Goal: Task Accomplishment & Management: Manage account settings

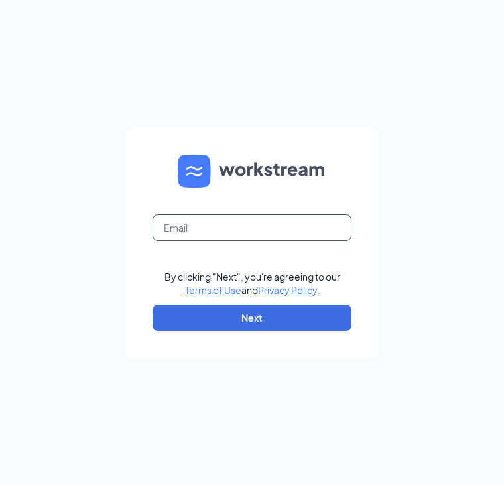
click at [204, 225] on input "text" at bounding box center [251, 227] width 199 height 27
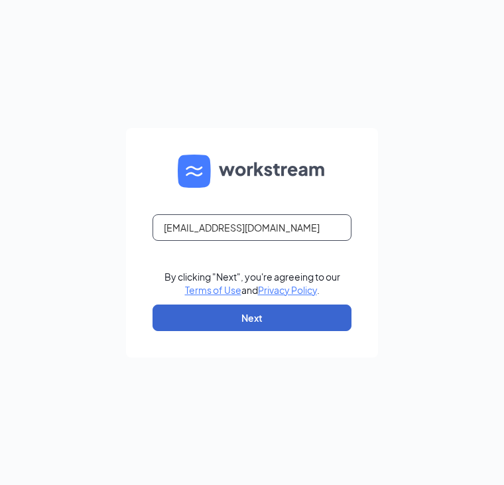
type input "[EMAIL_ADDRESS][DOMAIN_NAME]"
click at [257, 315] on button "Next" at bounding box center [251, 317] width 199 height 27
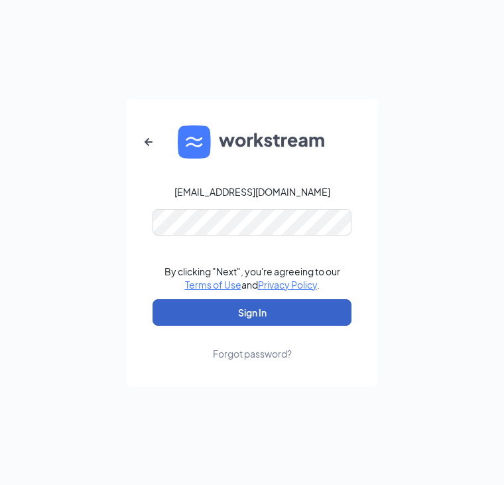
click at [278, 308] on button "Sign In" at bounding box center [251, 312] width 199 height 27
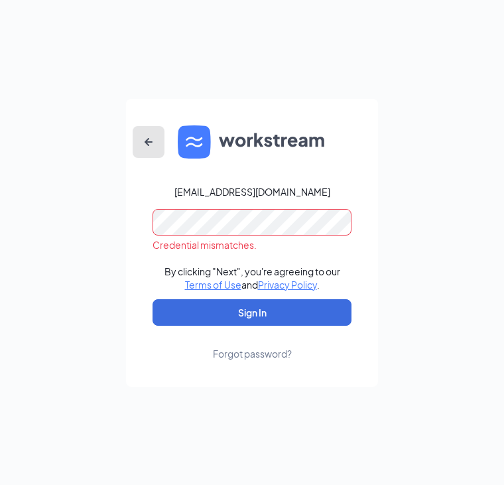
click at [144, 145] on icon "ArrowLeftNew" at bounding box center [149, 142] width 16 height 16
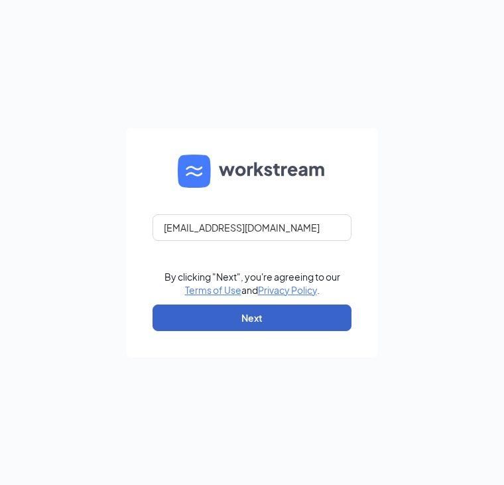
click at [267, 310] on button "Next" at bounding box center [251, 317] width 199 height 27
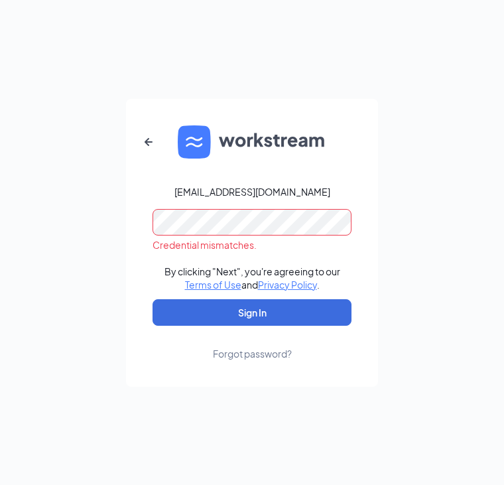
click at [138, 214] on form "[EMAIL_ADDRESS][DOMAIN_NAME] Credential mismatches. By clicking "Next", you're …" at bounding box center [252, 243] width 252 height 288
click at [152, 148] on icon "ArrowLeftNew" at bounding box center [149, 142] width 16 height 16
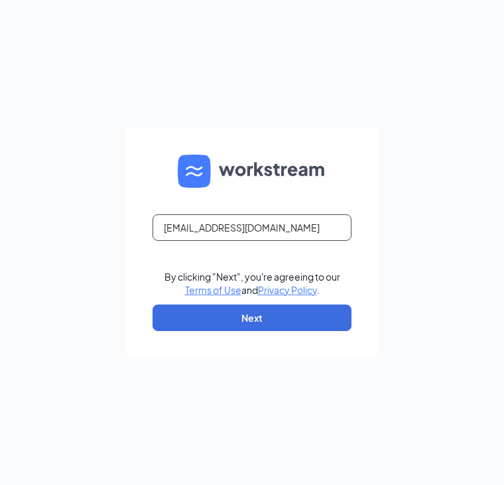
drag, startPoint x: 210, startPoint y: 229, endPoint x: 143, endPoint y: 229, distance: 66.3
click at [143, 229] on form "[EMAIL_ADDRESS][DOMAIN_NAME] By clicking "Next", you're agreeing to our Terms o…" at bounding box center [252, 242] width 252 height 229
click at [315, 234] on input "[EMAIL_ADDRESS][DOMAIN_NAME]" at bounding box center [251, 227] width 199 height 27
type input "[EMAIL_ADDRESS][DOMAIN_NAME]"
click at [373, 193] on form "[EMAIL_ADDRESS][DOMAIN_NAME] By clicking "Next", you're agreeing to our Terms o…" at bounding box center [252, 242] width 252 height 229
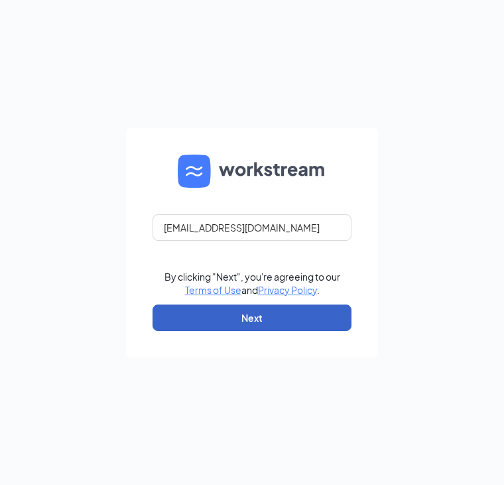
click at [278, 314] on button "Next" at bounding box center [251, 317] width 199 height 27
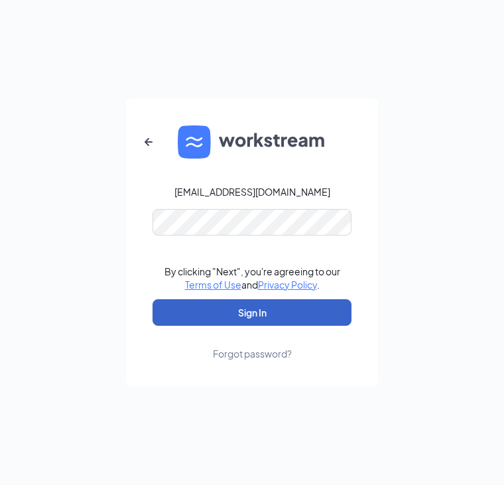
click at [273, 320] on button "Sign In" at bounding box center [251, 312] width 199 height 27
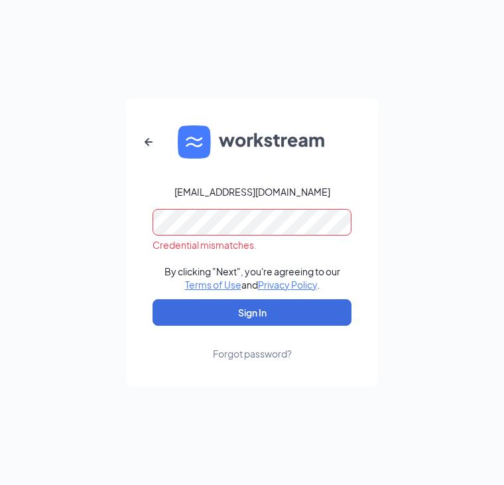
click at [263, 345] on link "Forgot password?" at bounding box center [252, 343] width 79 height 34
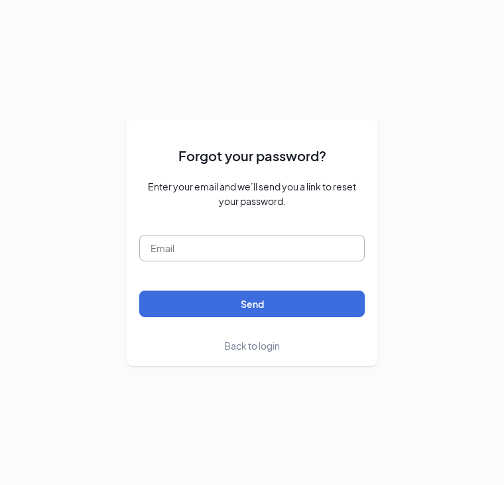
click at [237, 247] on input "text" at bounding box center [251, 248] width 225 height 27
click at [269, 241] on input "text" at bounding box center [251, 248] width 225 height 27
click at [370, 355] on div "Forgot your password? Enter your email and we’ll send you a link to reset your …" at bounding box center [252, 242] width 252 height 247
click at [267, 349] on span "Back to login" at bounding box center [252, 345] width 56 height 12
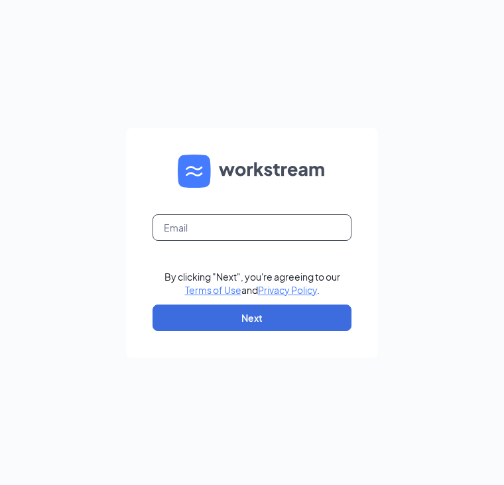
click at [166, 229] on input "text" at bounding box center [251, 227] width 199 height 27
type input "[PERSON_NAME][EMAIL_ADDRESS][PERSON_NAME][DOMAIN_NAME]"
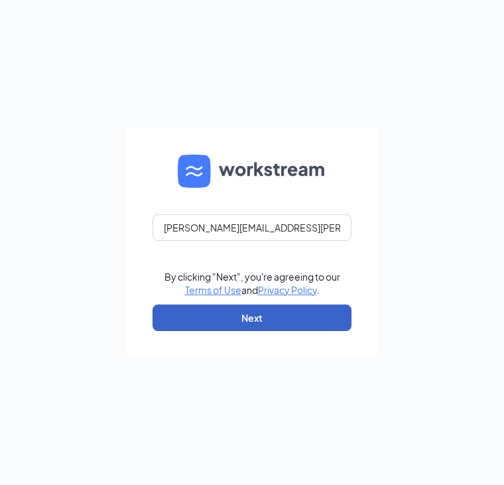
click at [291, 314] on button "Next" at bounding box center [251, 317] width 199 height 27
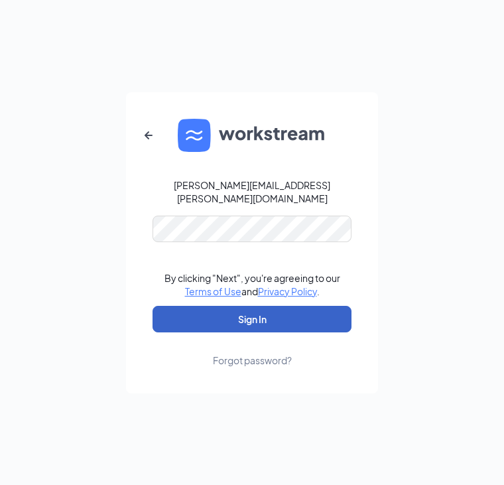
click at [175, 307] on button "Sign In" at bounding box center [251, 319] width 199 height 27
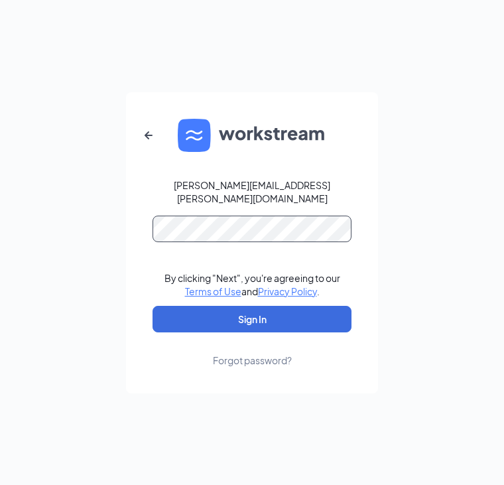
click at [152, 306] on button "Sign In" at bounding box center [251, 319] width 199 height 27
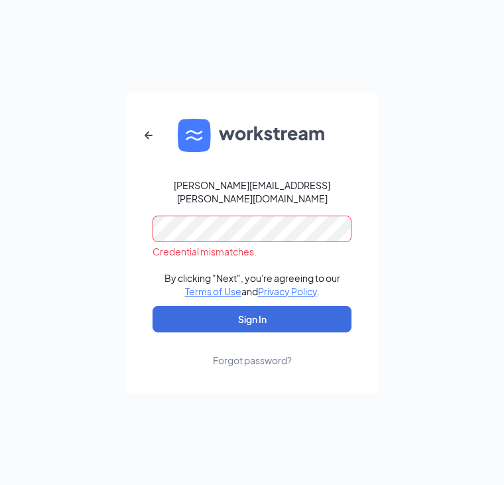
click at [271, 359] on div "Forgot password?" at bounding box center [252, 359] width 79 height 13
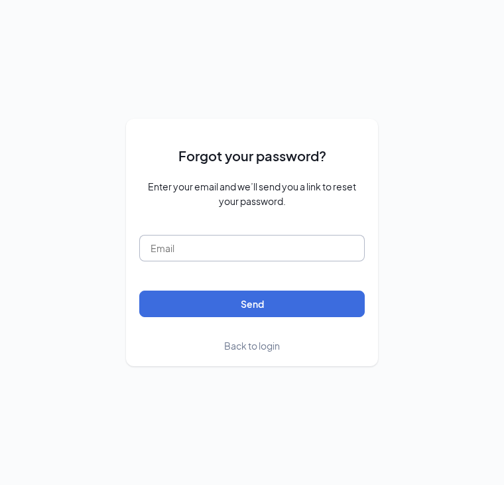
click at [185, 245] on input "text" at bounding box center [251, 248] width 225 height 27
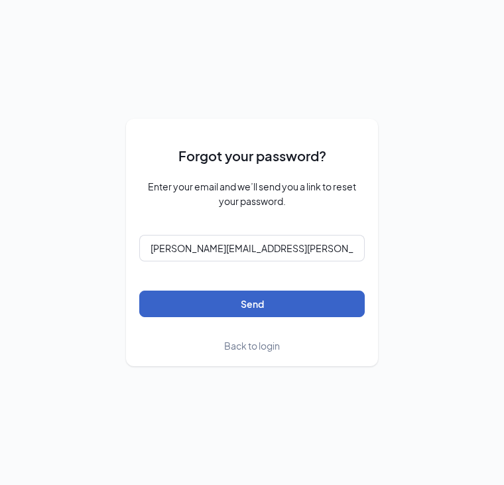
click at [271, 308] on button "Send" at bounding box center [251, 303] width 225 height 27
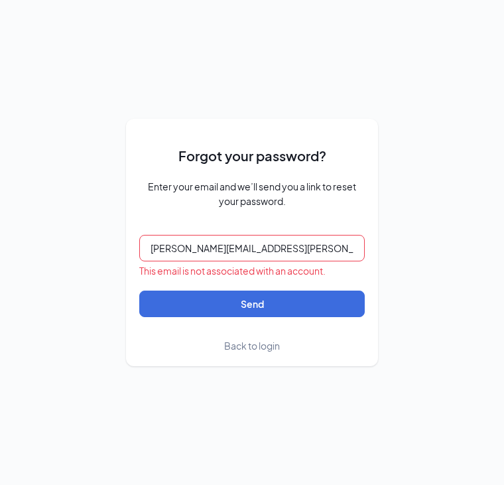
click at [316, 242] on input "[PERSON_NAME][EMAIL_ADDRESS][PERSON_NAME][DOMAIN_NAME]" at bounding box center [251, 248] width 225 height 27
drag, startPoint x: 316, startPoint y: 242, endPoint x: 141, endPoint y: 255, distance: 174.9
click at [141, 255] on input "[PERSON_NAME][EMAIL_ADDRESS][PERSON_NAME][DOMAIN_NAME]" at bounding box center [251, 248] width 225 height 27
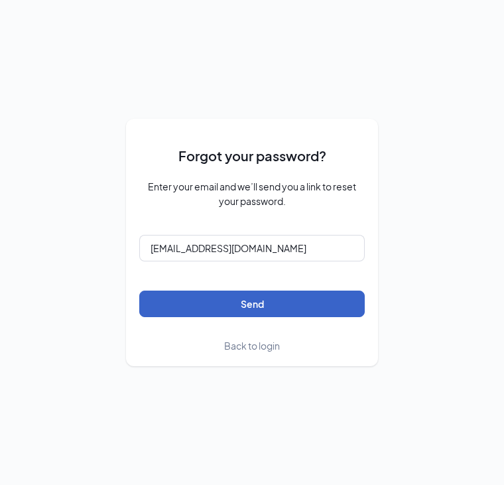
click at [237, 311] on button "Send" at bounding box center [251, 303] width 225 height 27
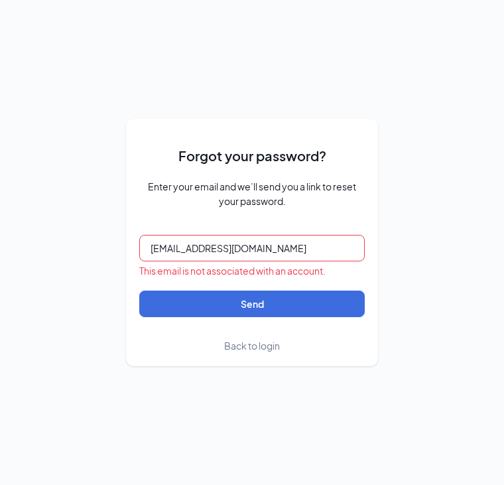
click at [189, 254] on input "[EMAIL_ADDRESS][DOMAIN_NAME]" at bounding box center [251, 248] width 225 height 27
drag, startPoint x: 318, startPoint y: 243, endPoint x: 132, endPoint y: 243, distance: 186.3
click at [132, 243] on div "Forgot your password? Enter your email and we’ll send you a link to reset your …" at bounding box center [252, 242] width 252 height 247
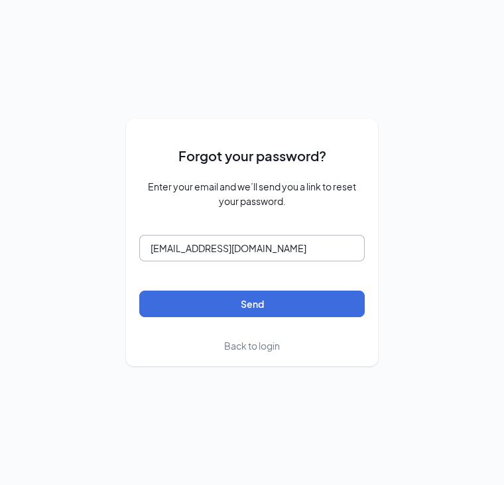
click at [139, 290] on button "Send" at bounding box center [251, 303] width 225 height 27
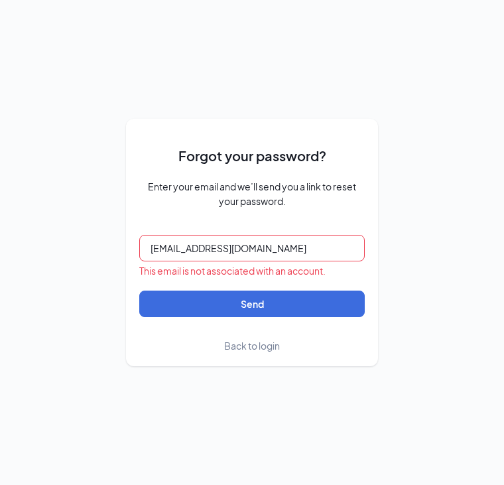
click at [195, 245] on input "[EMAIL_ADDRESS][DOMAIN_NAME]" at bounding box center [251, 248] width 225 height 27
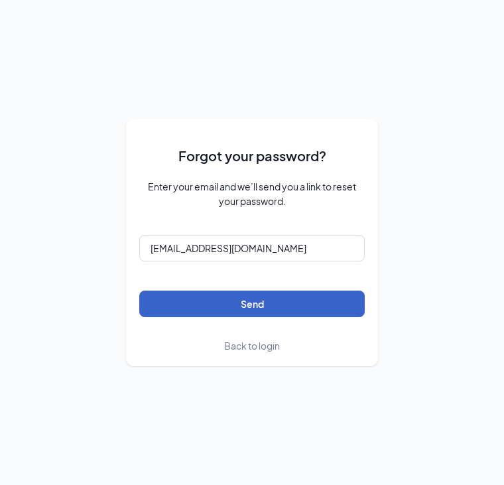
click at [267, 310] on button "Send" at bounding box center [251, 303] width 225 height 27
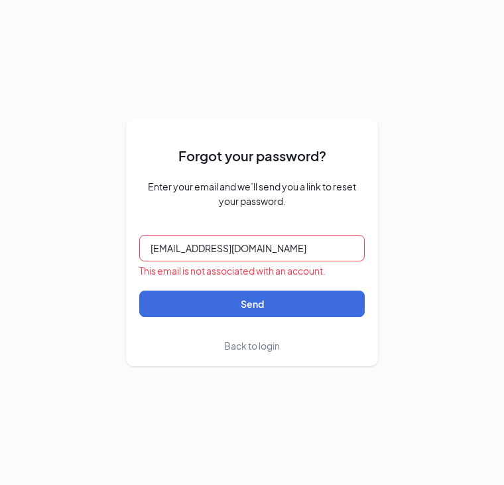
drag, startPoint x: 278, startPoint y: 247, endPoint x: 52, endPoint y: 244, distance: 226.1
click at [52, 244] on div "Forgot your password? Enter your email and we’ll send you a link to reset your …" at bounding box center [252, 242] width 504 height 485
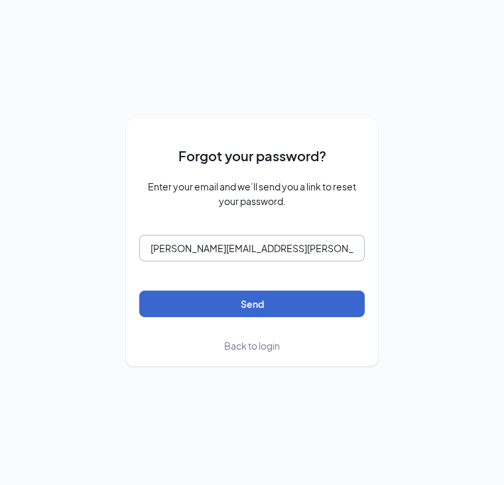
type input "[PERSON_NAME][EMAIL_ADDRESS][PERSON_NAME][DOMAIN_NAME]"
click at [199, 291] on button "Send" at bounding box center [251, 303] width 225 height 27
